Goal: Information Seeking & Learning: Compare options

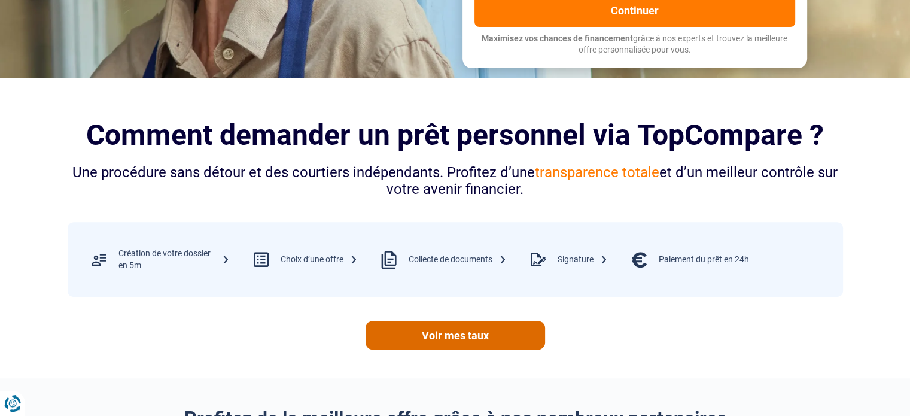
click at [491, 339] on link "Voir mes taux" at bounding box center [454, 335] width 179 height 29
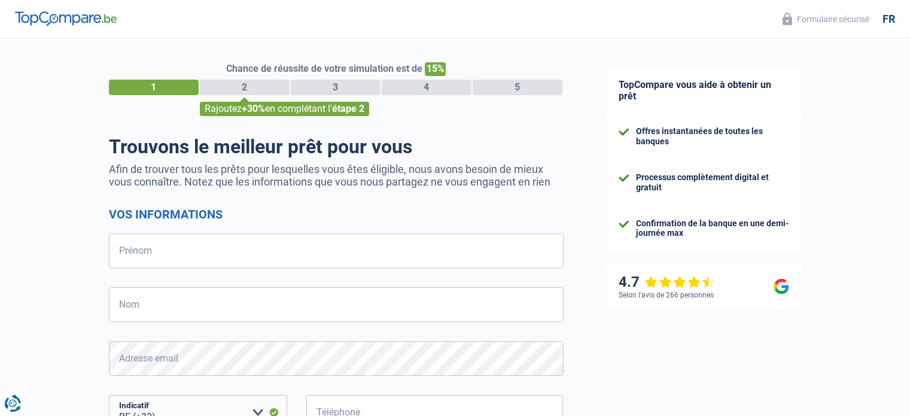
select select "32"
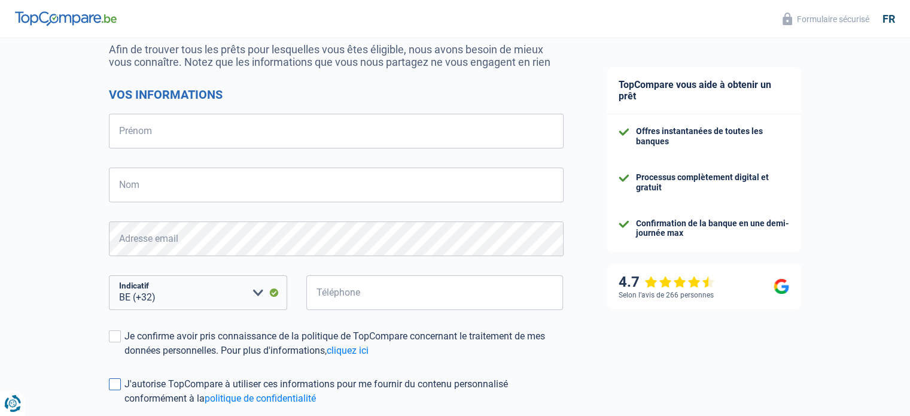
scroll to position [234, 0]
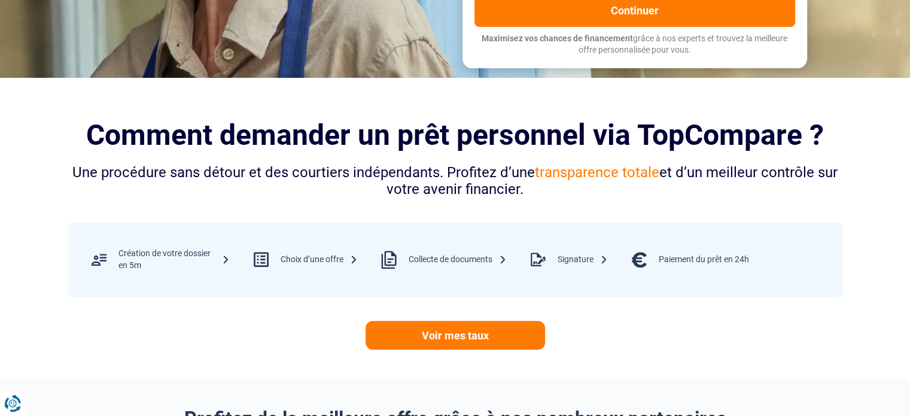
click at [498, 266] on div "Collecte de documents" at bounding box center [438, 259] width 137 height 39
click at [440, 258] on div "Collecte de documents" at bounding box center [458, 260] width 98 height 12
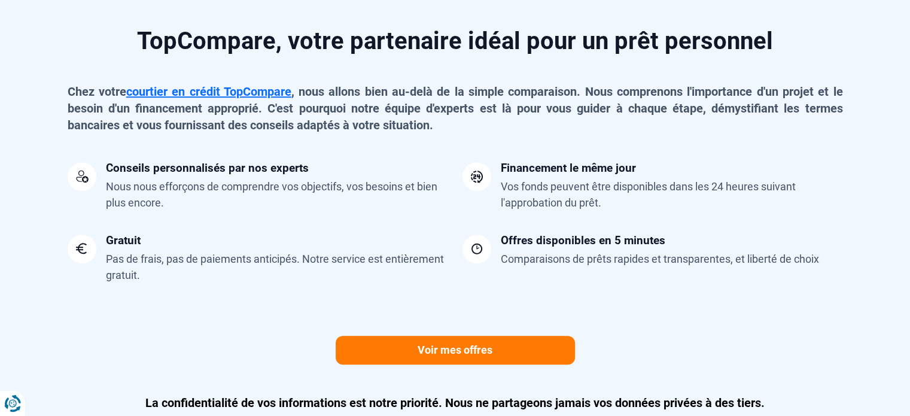
scroll to position [957, 0]
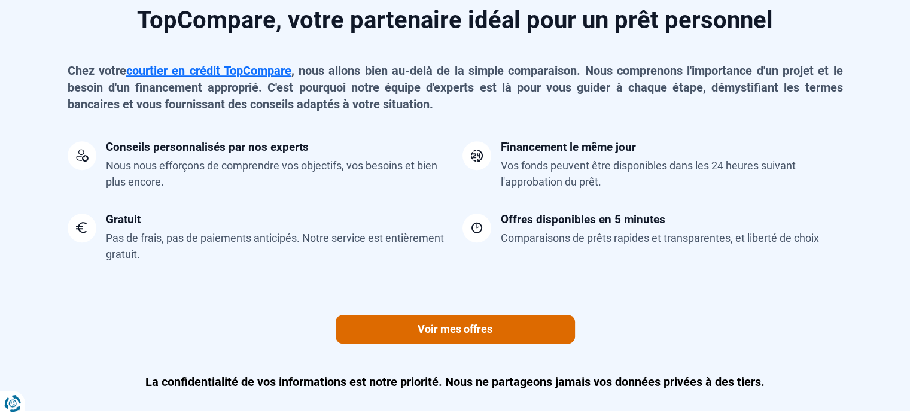
click at [498, 327] on link "Voir mes offres" at bounding box center [455, 329] width 239 height 29
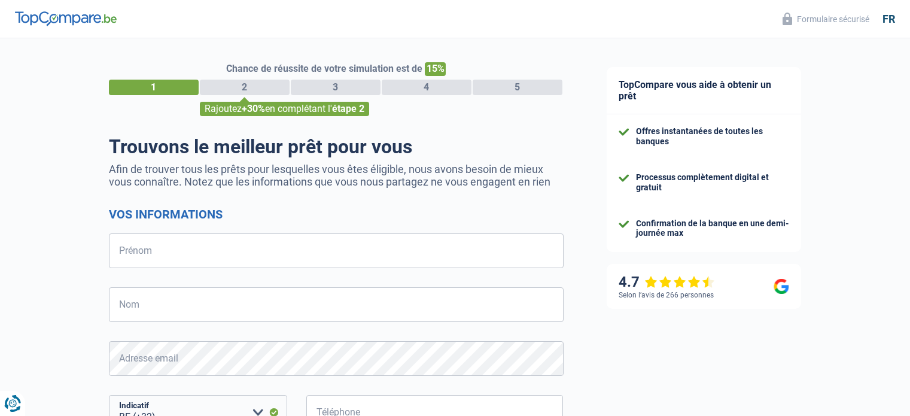
select select "32"
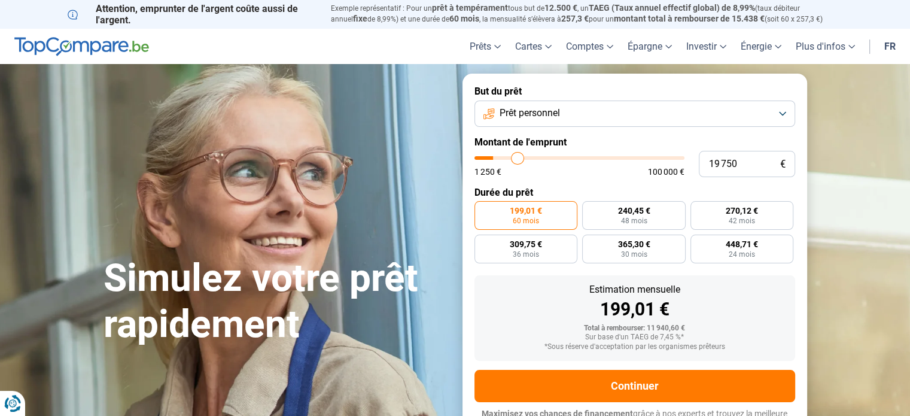
type input "21 250"
type input "21250"
type input "21 500"
type input "21500"
type input "21 750"
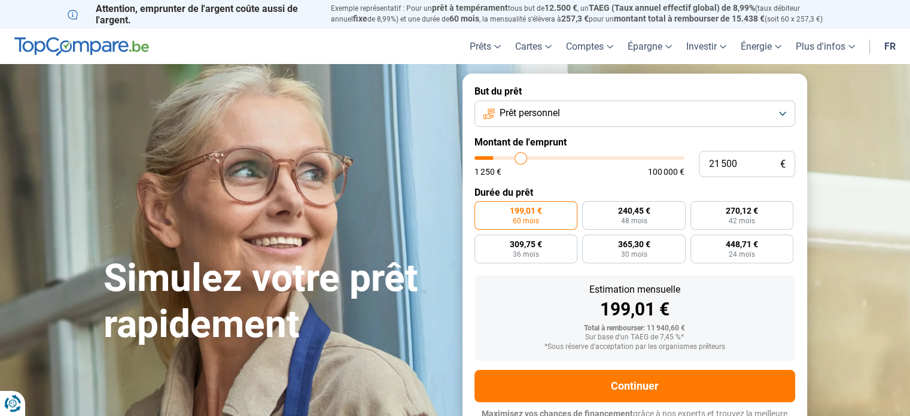
type input "21750"
type input "22 250"
type input "22250"
type input "22 750"
type input "22750"
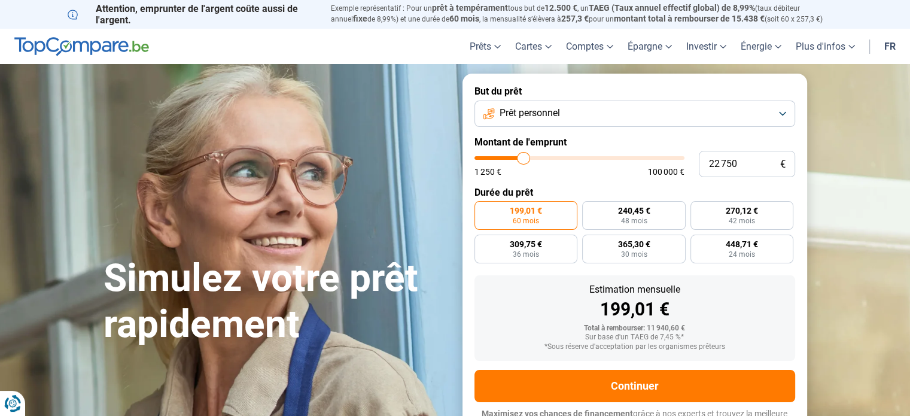
type input "23 000"
type input "23000"
type input "23 750"
type input "23750"
type input "24 750"
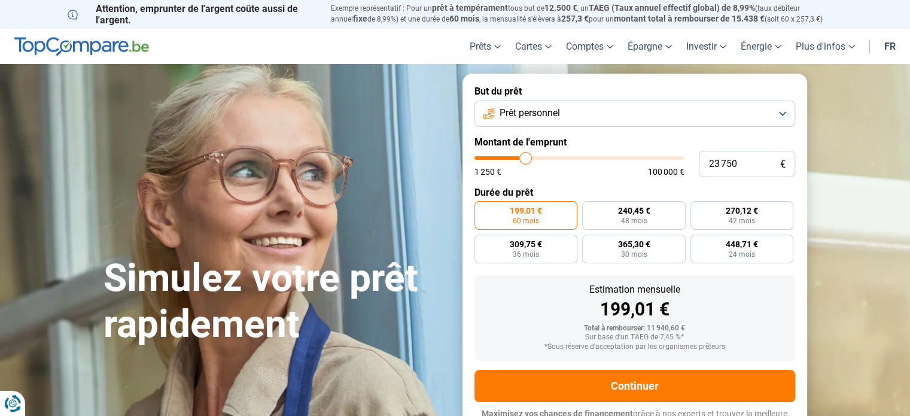
type input "24750"
type input "25 000"
type input "25000"
type input "25 250"
type input "25250"
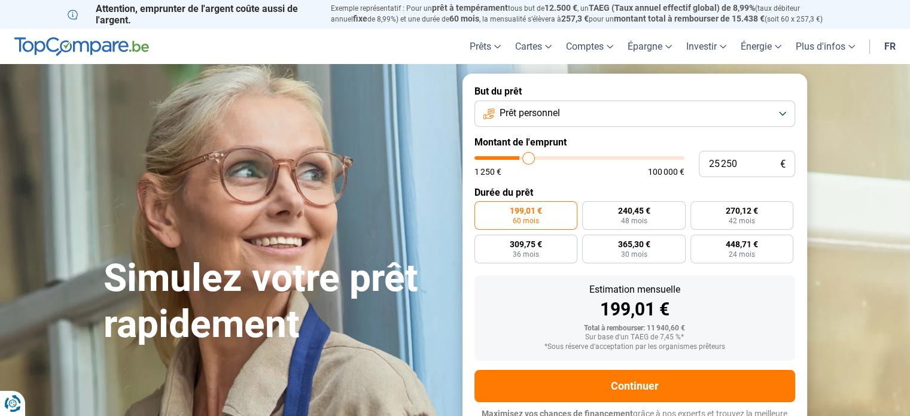
type input "25 750"
type input "25750"
type input "26 000"
type input "26000"
type input "26 500"
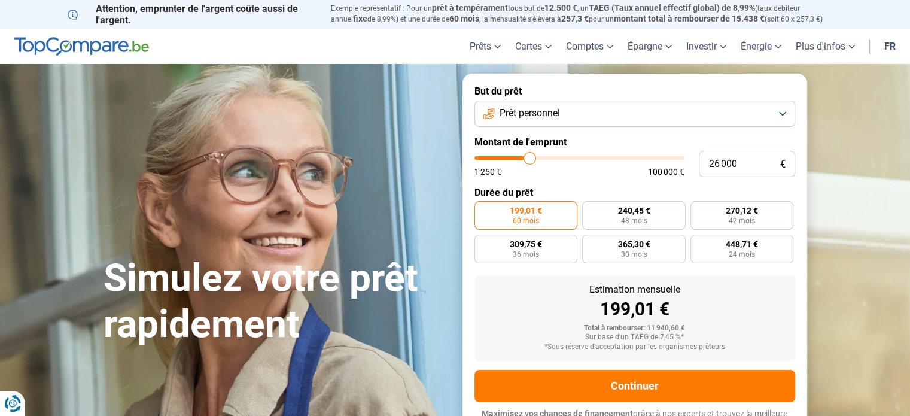
type input "26500"
type input "27 250"
type input "27250"
type input "27 750"
type input "27750"
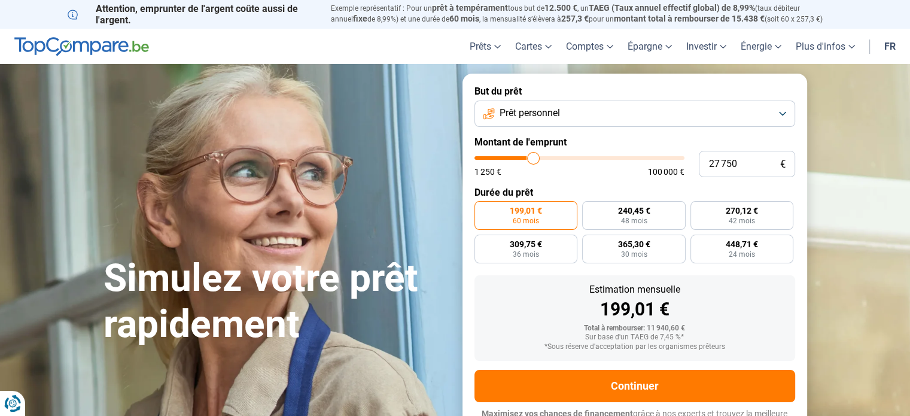
type input "29 000"
type input "29000"
type input "29 500"
type input "29500"
type input "30 000"
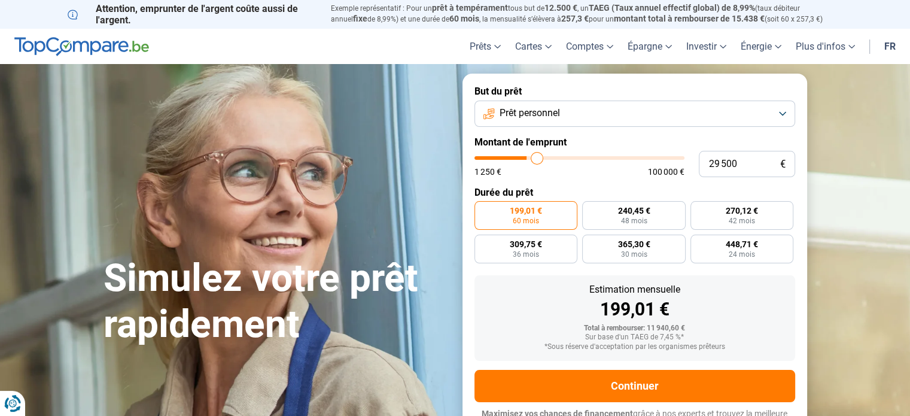
type input "30000"
type input "30 250"
type input "30250"
type input "30 750"
type input "30750"
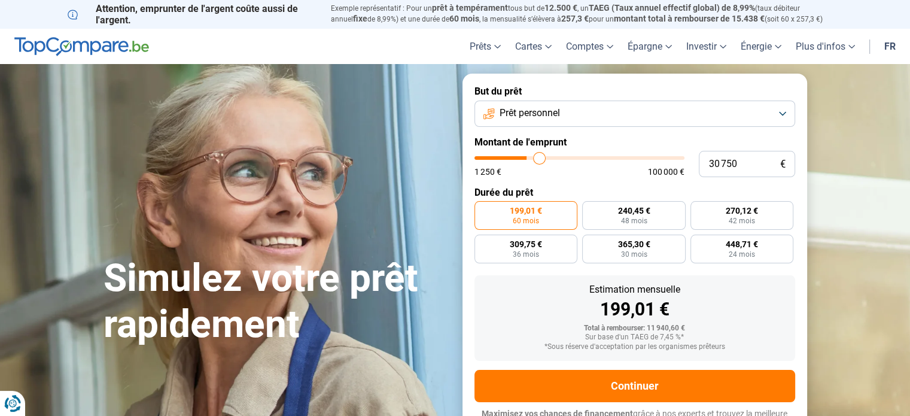
type input "31 250"
type input "31250"
type input "31 500"
type input "31500"
type input "31 750"
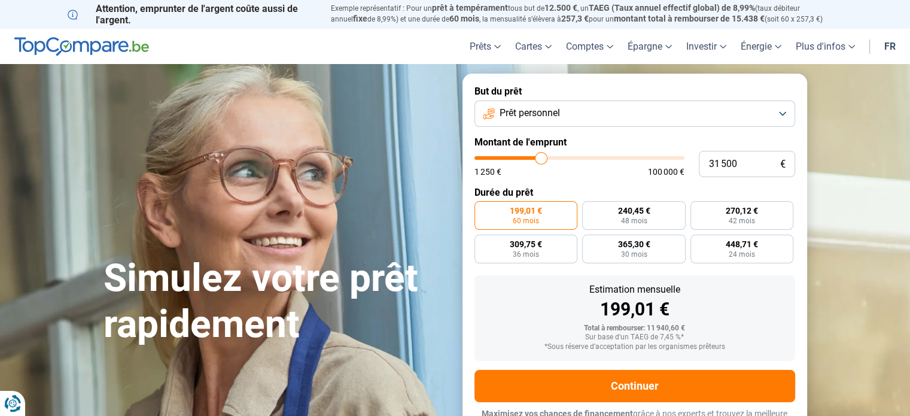
type input "31750"
type input "32 250"
drag, startPoint x: 520, startPoint y: 158, endPoint x: 543, endPoint y: 162, distance: 22.5
type input "32250"
click at [543, 160] on input "range" at bounding box center [579, 158] width 210 height 4
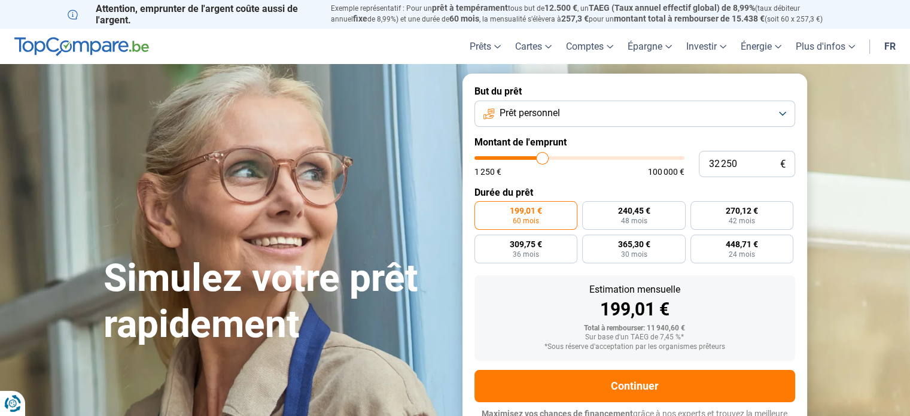
radio input "false"
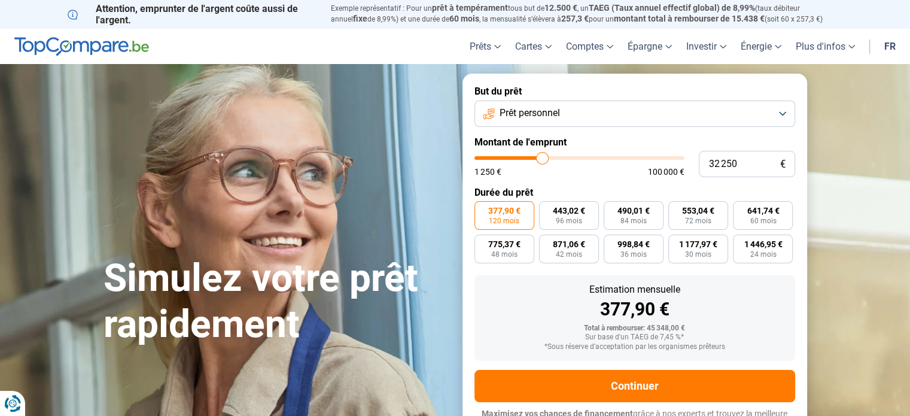
scroll to position [16, 0]
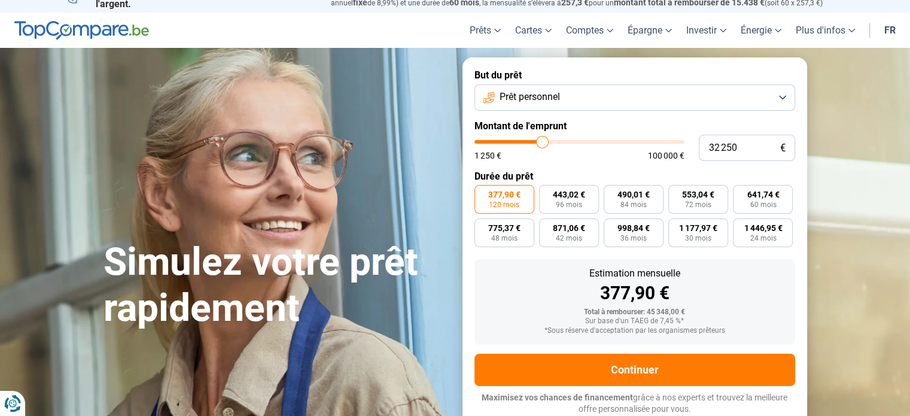
click at [535, 142] on input "range" at bounding box center [579, 142] width 210 height 4
type input "33 750"
type input "33750"
type input "33 500"
type input "33500"
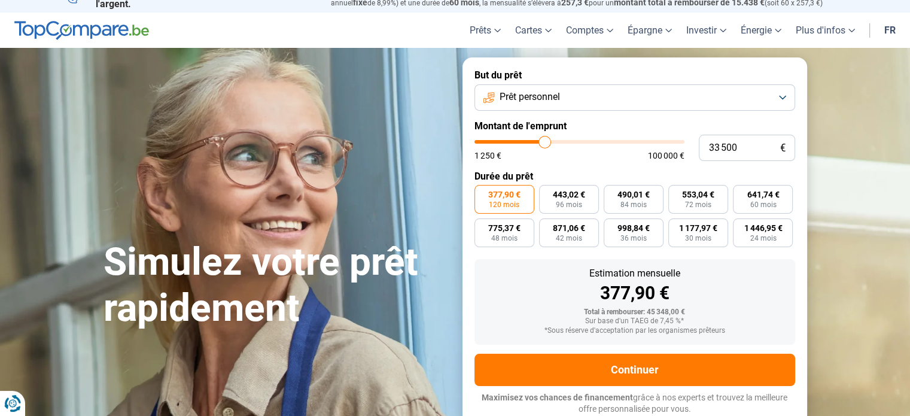
type input "33 000"
type input "33000"
type input "32 500"
type input "32500"
type input "32 000"
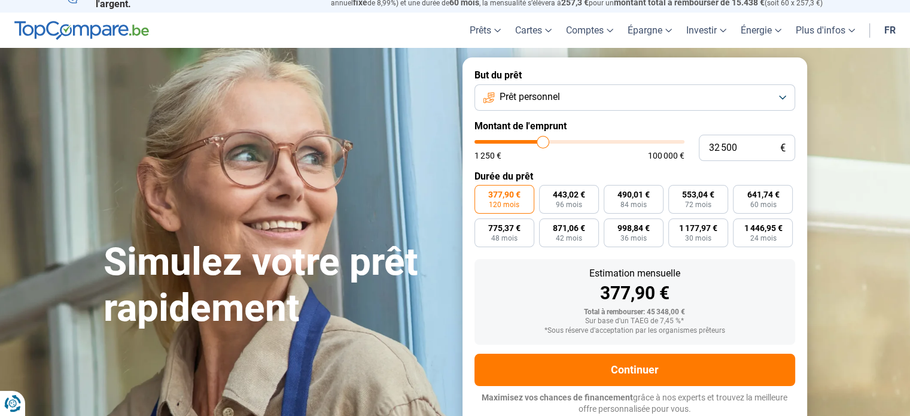
type input "32000"
type input "31 750"
type input "31750"
type input "31 500"
type input "31500"
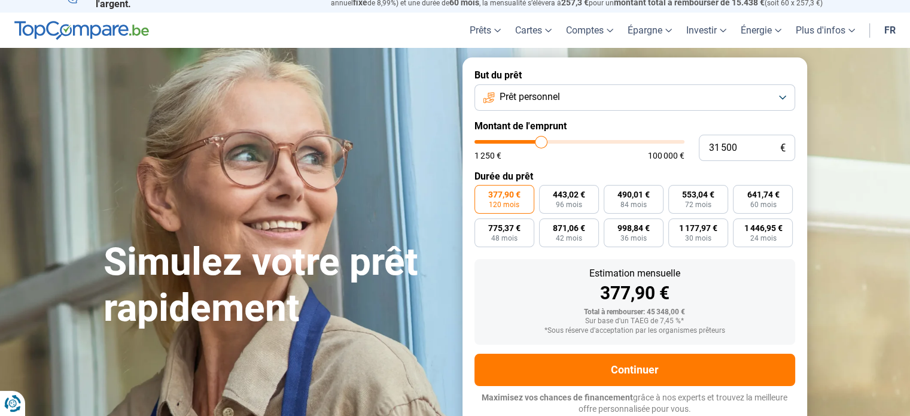
type input "31 000"
type input "31000"
type input "30 750"
type input "30750"
type input "30 250"
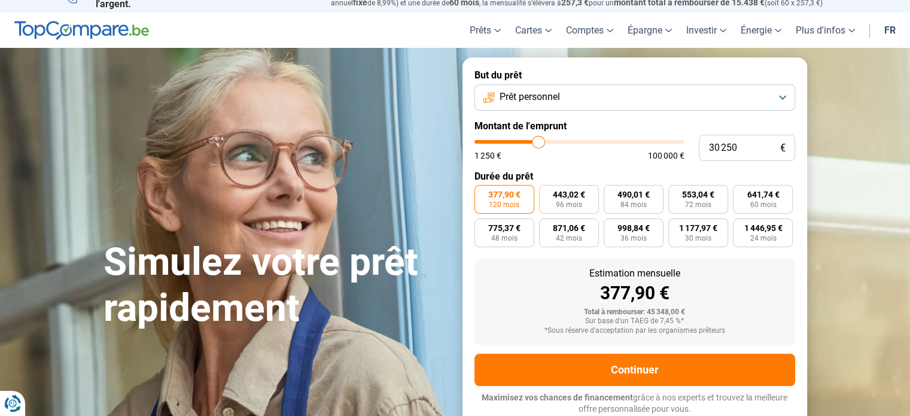
drag, startPoint x: 546, startPoint y: 138, endPoint x: 538, endPoint y: 142, distance: 8.3
type input "30250"
click at [538, 142] on input "range" at bounding box center [579, 142] width 210 height 4
type input "29 750"
type input "29750"
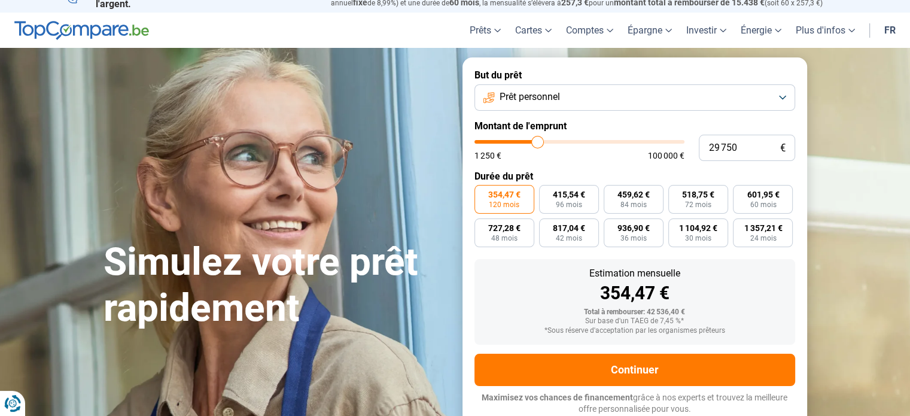
type input "29 500"
type input "29500"
type input "29 000"
type input "29000"
type input "29 250"
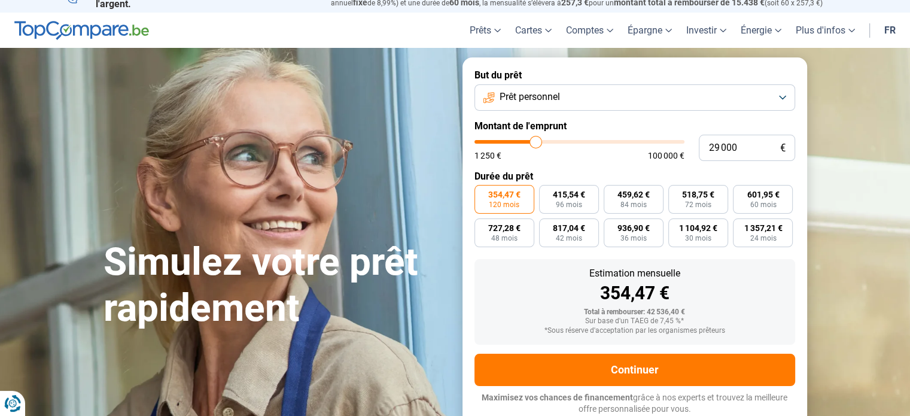
type input "29250"
type input "29 500"
type input "29500"
type input "29 000"
type input "29000"
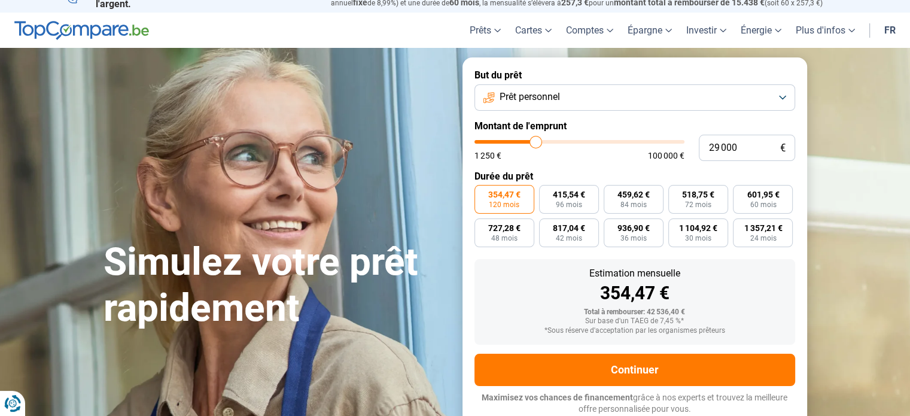
type input "28 750"
type input "28750"
type input "29 250"
type input "29250"
type input "29 500"
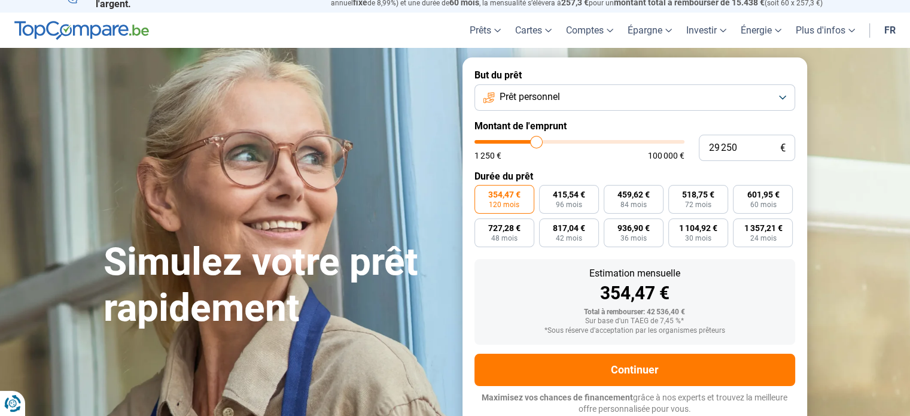
type input "29500"
type input "30 000"
type input "30000"
click at [538, 141] on input "range" at bounding box center [579, 142] width 210 height 4
click at [779, 96] on button "Prêt personnel" at bounding box center [634, 97] width 321 height 26
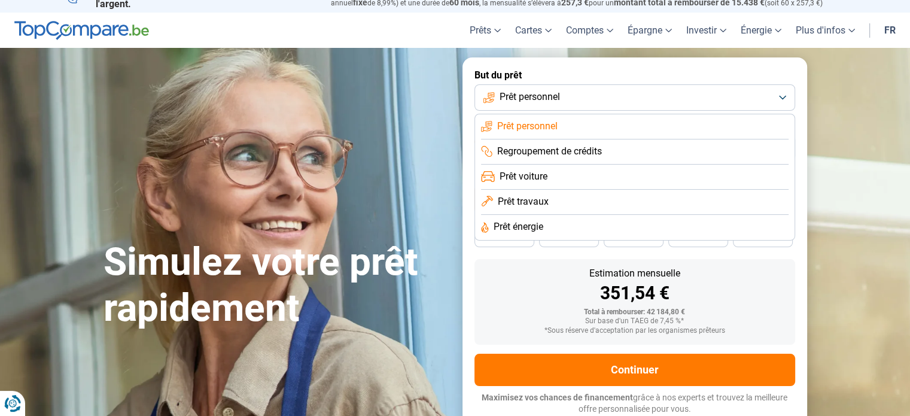
click at [538, 179] on span "Prêt voiture" at bounding box center [523, 176] width 48 height 13
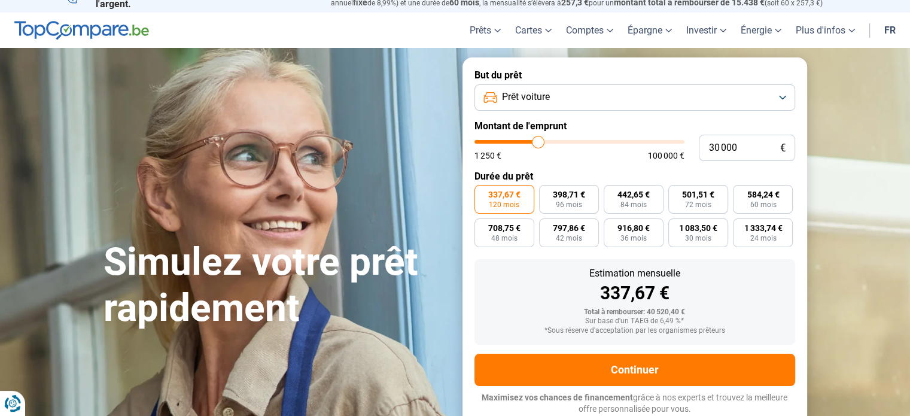
click at [781, 99] on button "Prêt voiture" at bounding box center [634, 97] width 321 height 26
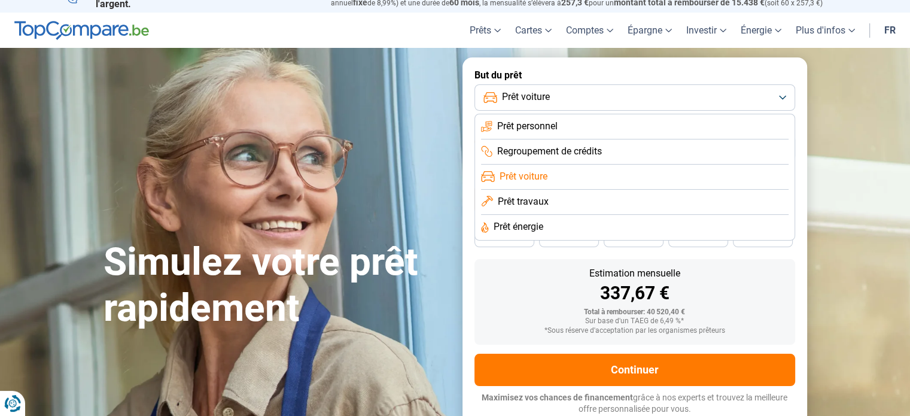
click at [534, 201] on span "Prêt travaux" at bounding box center [523, 201] width 51 height 13
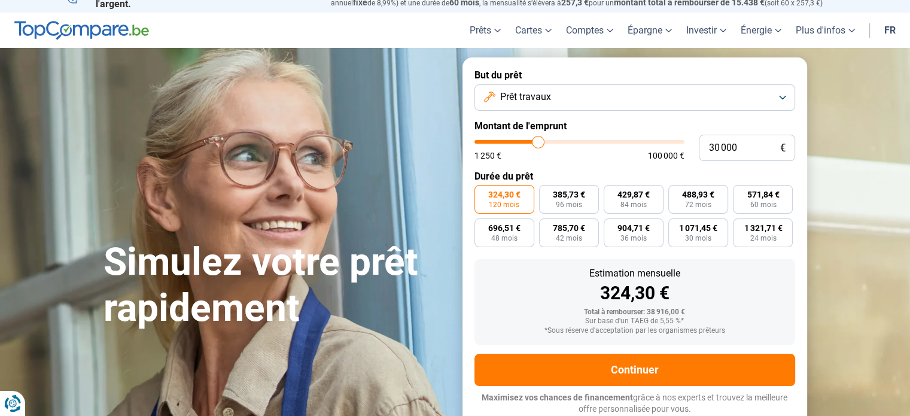
click at [781, 99] on button "Prêt travaux" at bounding box center [634, 97] width 321 height 26
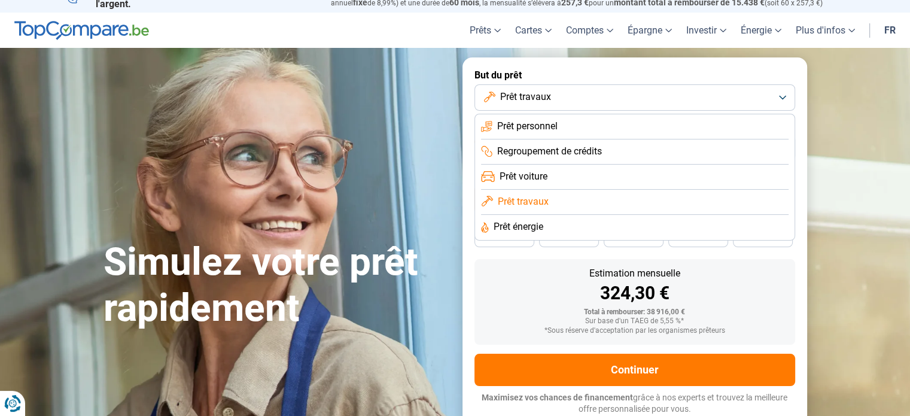
click at [531, 231] on span "Prêt énergie" at bounding box center [518, 226] width 50 height 13
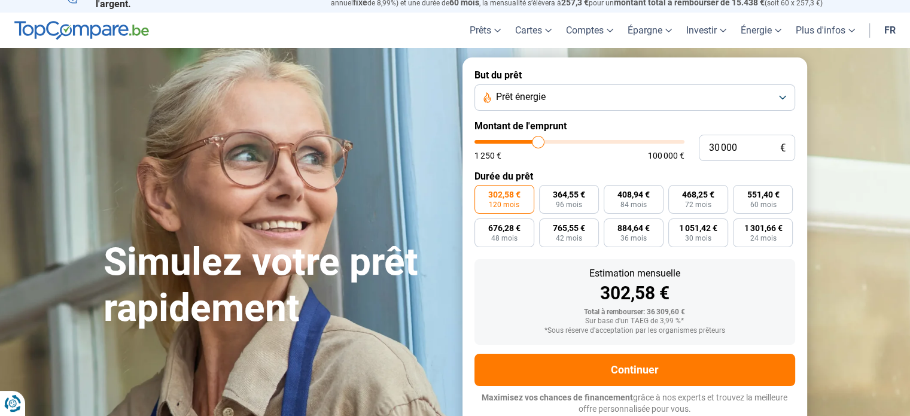
click at [779, 96] on button "Prêt énergie" at bounding box center [634, 97] width 321 height 26
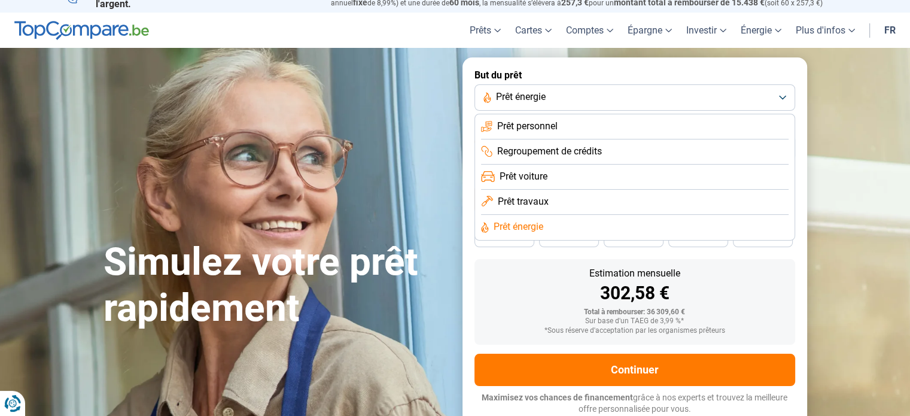
click at [547, 156] on span "Regroupement de crédits" at bounding box center [549, 151] width 105 height 13
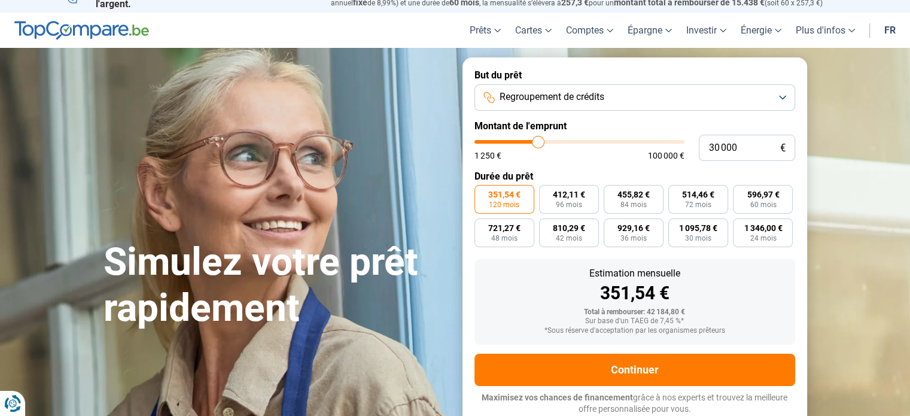
click at [775, 95] on button "Regroupement de crédits" at bounding box center [634, 97] width 321 height 26
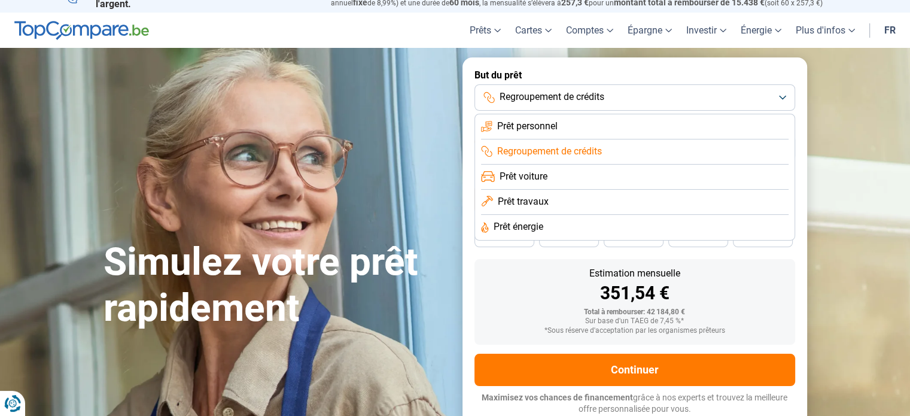
click at [563, 124] on li "Prêt personnel" at bounding box center [634, 126] width 307 height 25
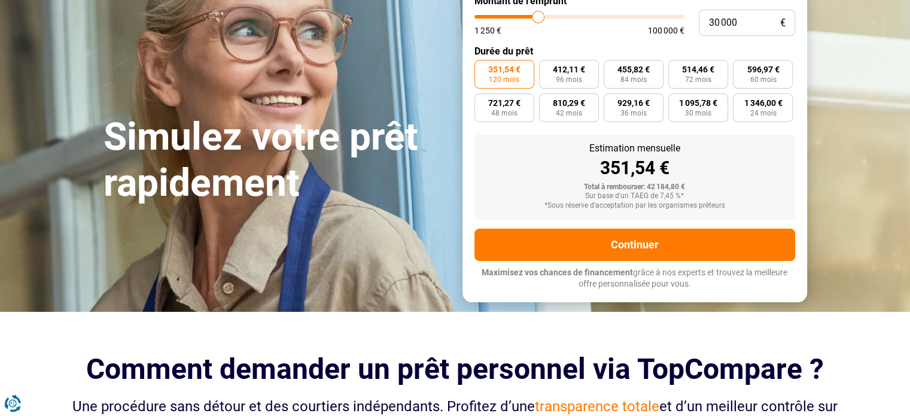
scroll to position [136, 0]
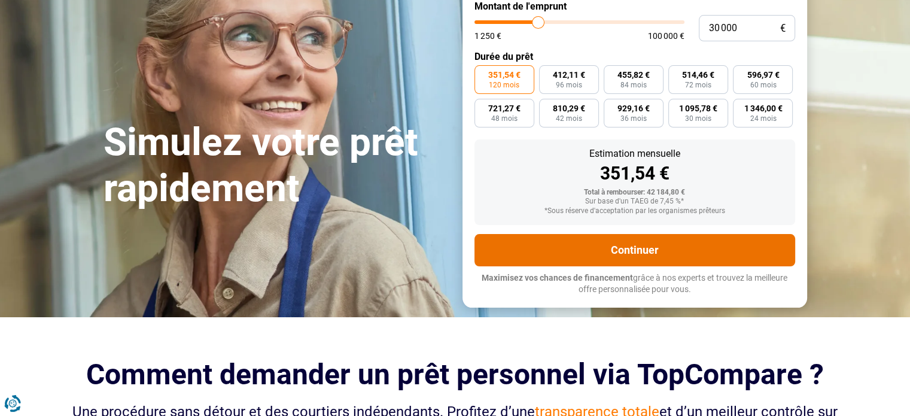
click at [713, 241] on button "Continuer" at bounding box center [634, 250] width 321 height 32
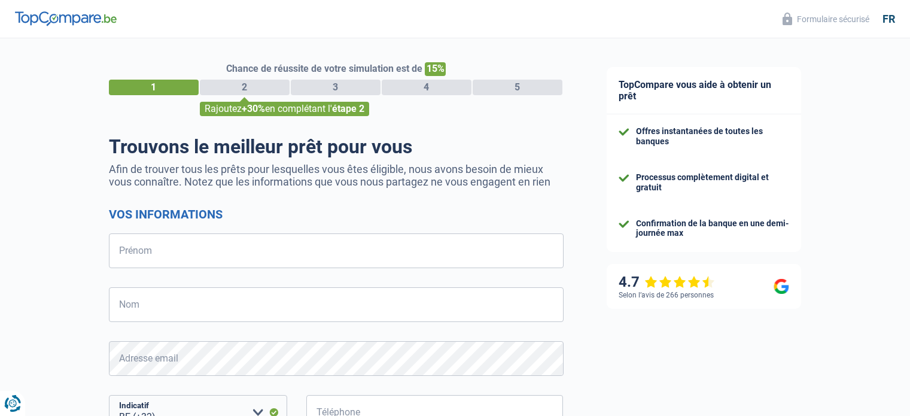
select select "32"
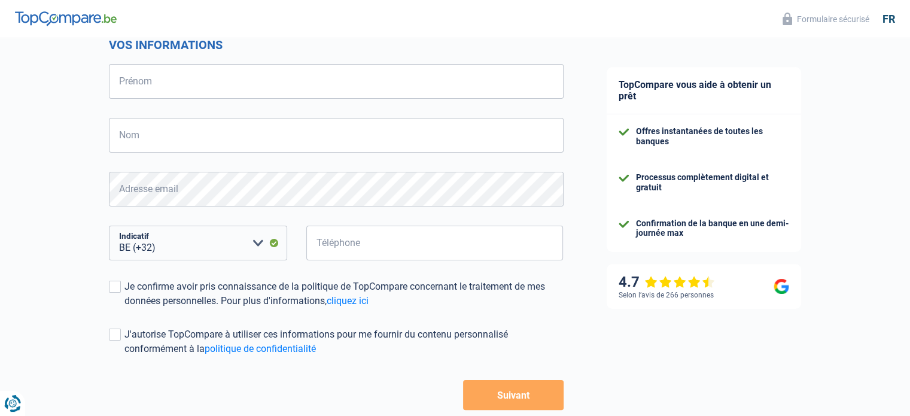
scroll to position [179, 0]
